Goal: Download file/media

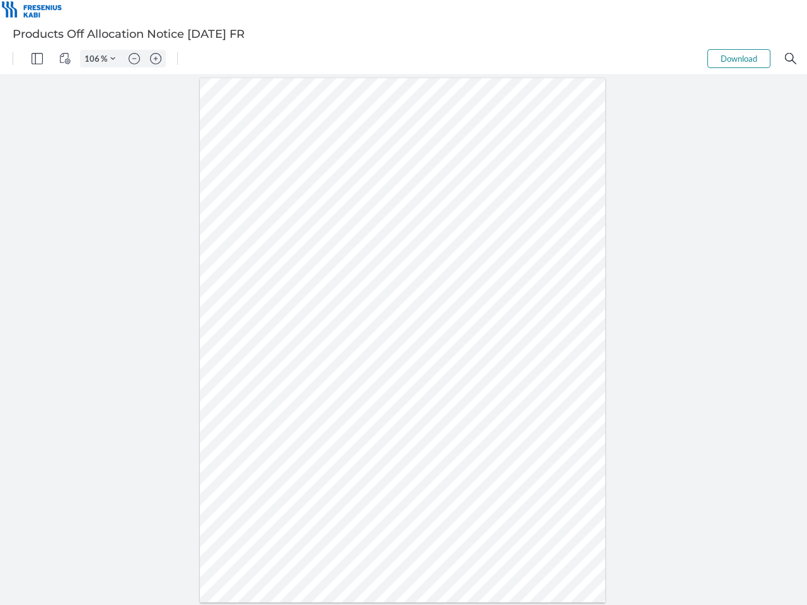
click at [37, 59] on img "Panel" at bounding box center [37, 58] width 11 height 11
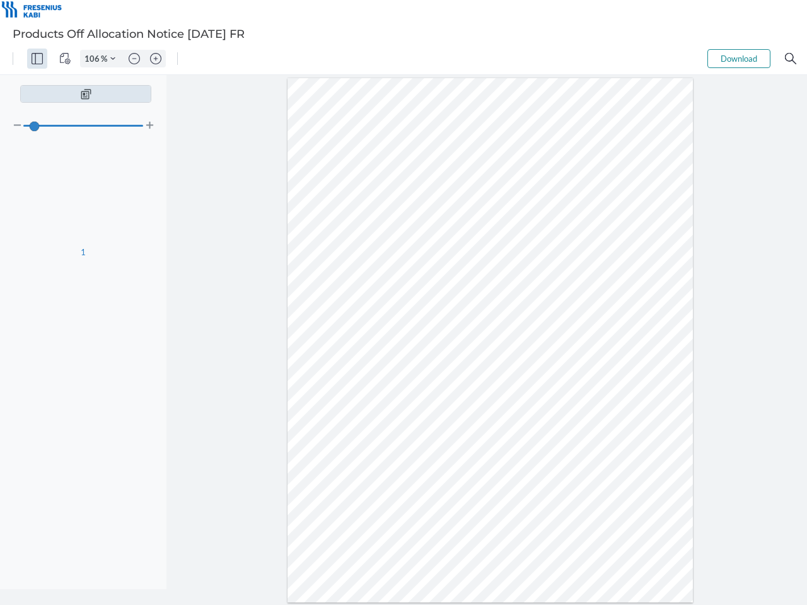
click at [65, 59] on img "View Controls" at bounding box center [64, 58] width 11 height 11
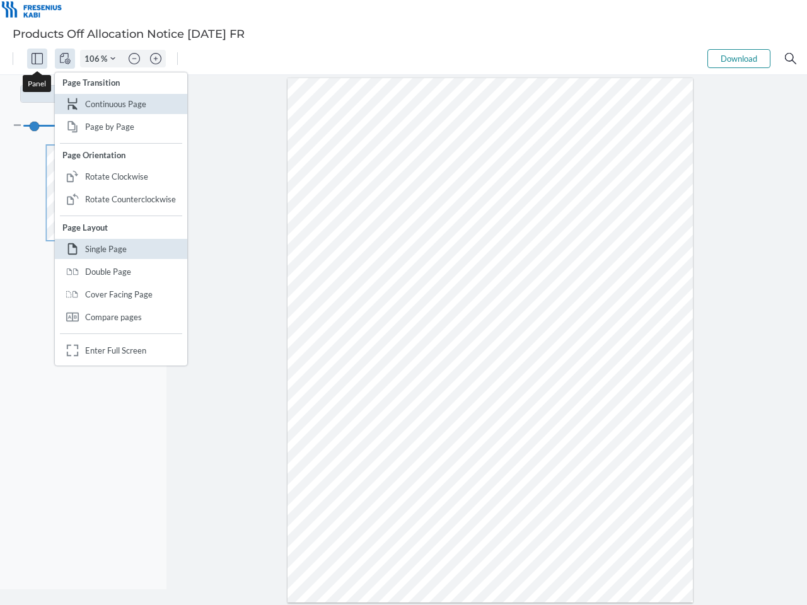
click at [94, 59] on input "106" at bounding box center [91, 58] width 20 height 11
click at [113, 59] on img "Zoom Controls" at bounding box center [112, 58] width 5 height 5
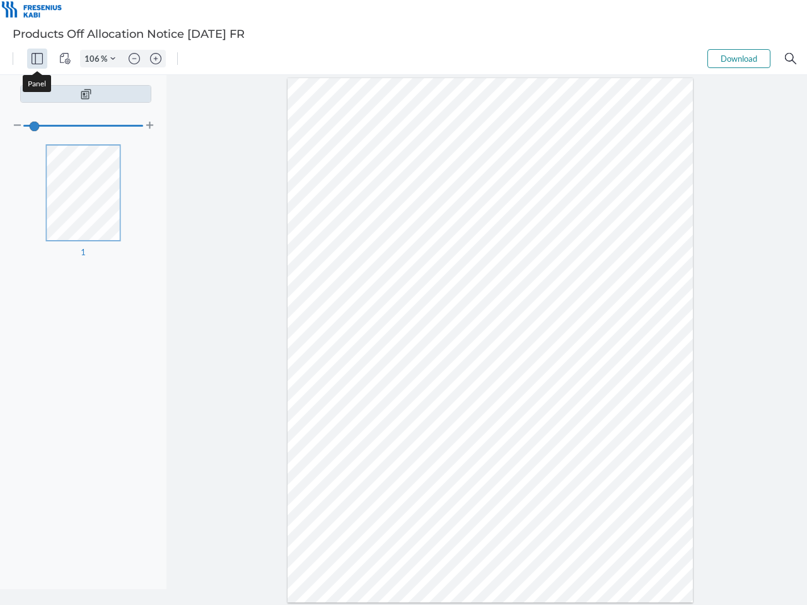
click at [134, 59] on img "Zoom out" at bounding box center [134, 58] width 11 height 11
click at [156, 59] on img "Zoom in" at bounding box center [155, 58] width 11 height 11
type input "106"
click at [739, 59] on button "Download" at bounding box center [738, 58] width 63 height 19
click at [790, 59] on img "Search" at bounding box center [790, 58] width 11 height 11
